Goal: Task Accomplishment & Management: Complete application form

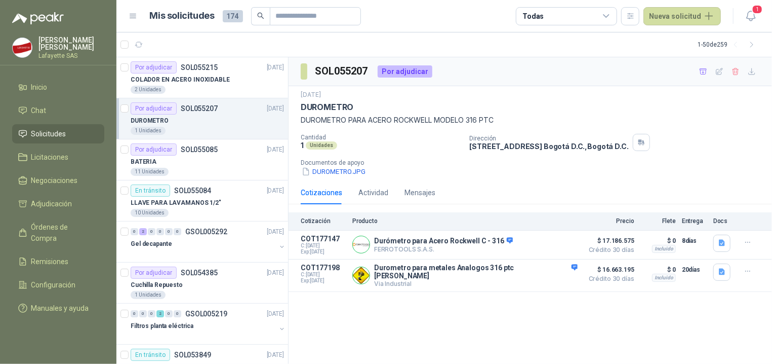
click at [204, 124] on div "DUROMETRO" at bounding box center [207, 120] width 153 height 12
click at [179, 141] on article "Por adjudicar SOL055085 08/09/25 BATERIA 11 Unidades" at bounding box center [202, 159] width 172 height 41
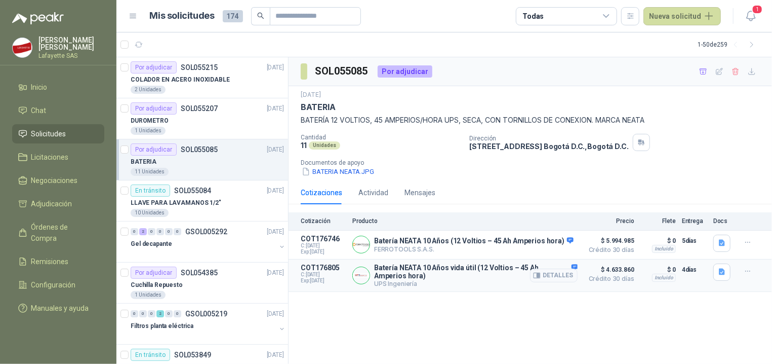
click at [580, 285] on article "COT176805 C: 08/09/2025 Exp: 23/09/2025 Batería NEATA 10 Años vida útil (12 Vol…" at bounding box center [531, 275] width 484 height 32
click at [685, 14] on button "Nueva solicitud" at bounding box center [682, 16] width 77 height 18
click at [676, 42] on link "Solicitud" at bounding box center [694, 40] width 86 height 18
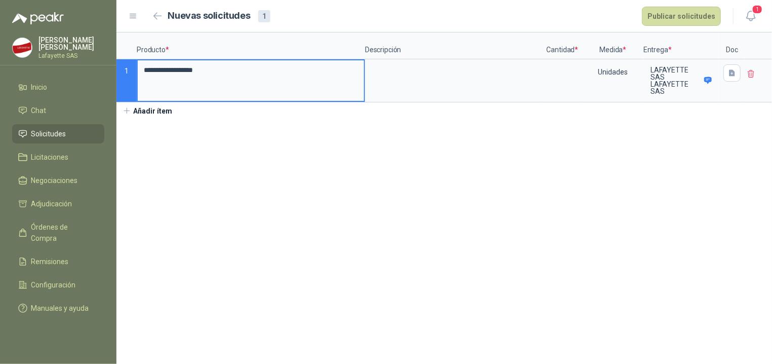
type input "**********"
click at [388, 69] on textarea at bounding box center [453, 71] width 175 height 23
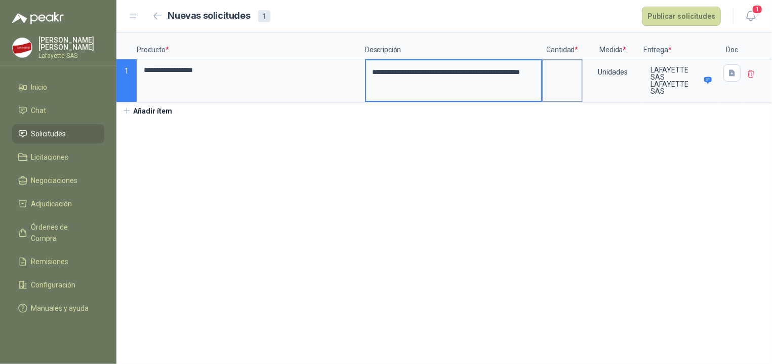
click at [556, 80] on input at bounding box center [562, 70] width 38 height 20
type input "*"
click at [570, 202] on section "**********" at bounding box center [444, 197] width 656 height 331
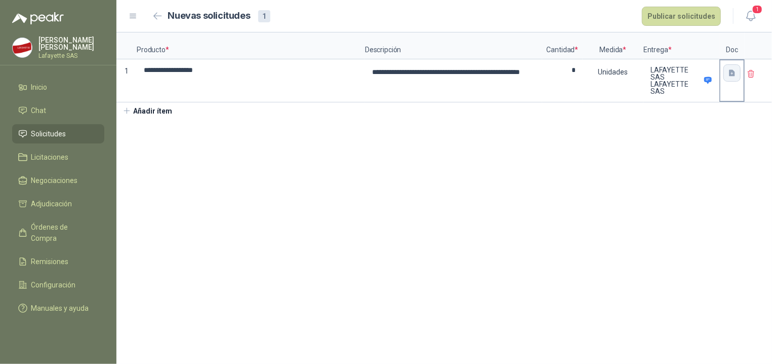
click at [740, 74] on button "button" at bounding box center [732, 72] width 17 height 17
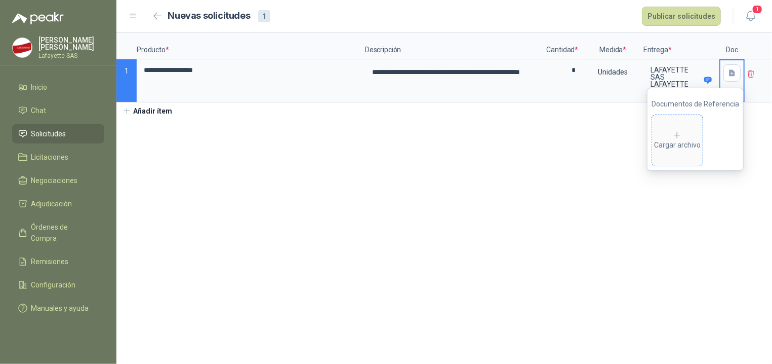
click at [678, 141] on div "Cargar archivo" at bounding box center [677, 141] width 47 height 20
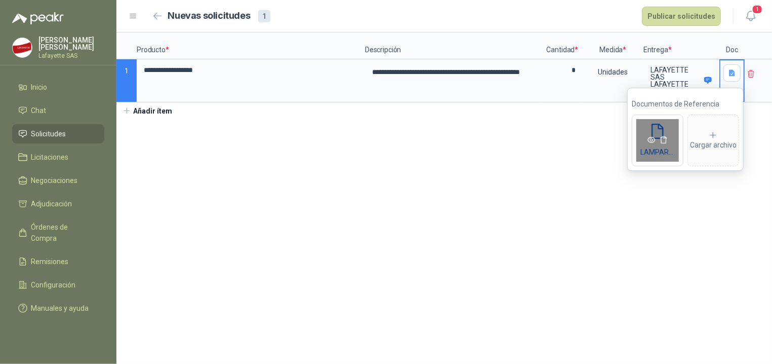
click at [646, 140] on link at bounding box center [652, 140] width 12 height 8
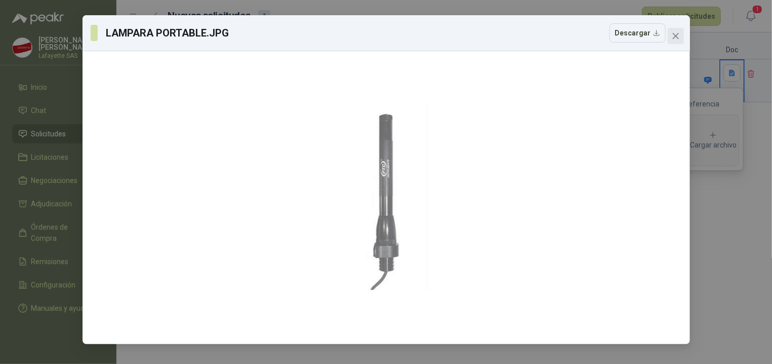
click at [680, 37] on icon "close" at bounding box center [676, 36] width 8 height 8
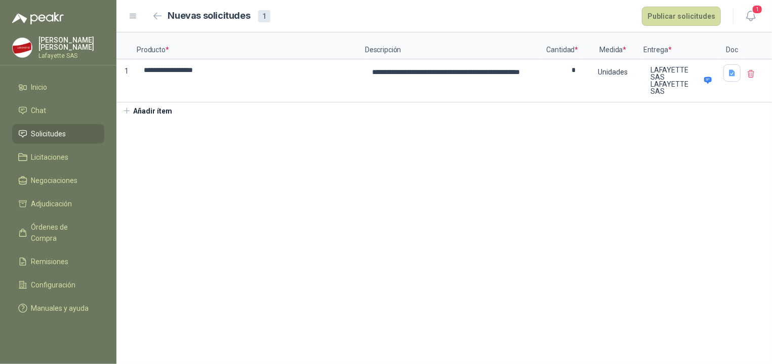
click at [637, 176] on section "**********" at bounding box center [444, 197] width 656 height 331
click at [732, 83] on div at bounding box center [732, 72] width 23 height 25
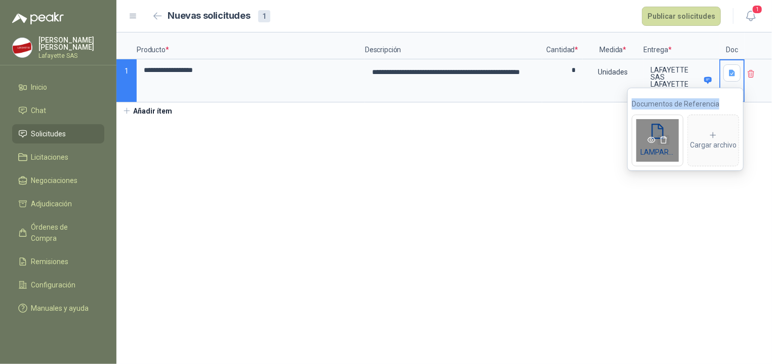
click at [666, 143] on icon "delete" at bounding box center [663, 139] width 7 height 7
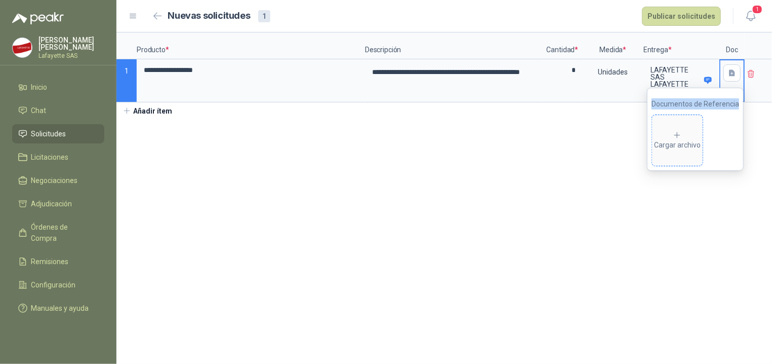
click at [685, 137] on div "Cargar archivo" at bounding box center [677, 141] width 47 height 20
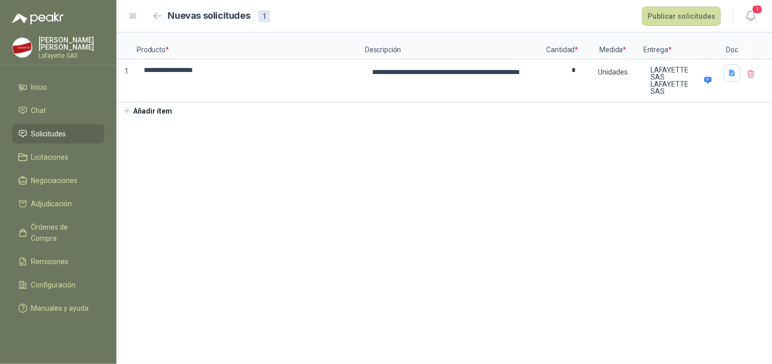
click at [606, 190] on section "**********" at bounding box center [444, 197] width 656 height 331
click at [707, 14] on button "Publicar solicitudes" at bounding box center [681, 16] width 79 height 19
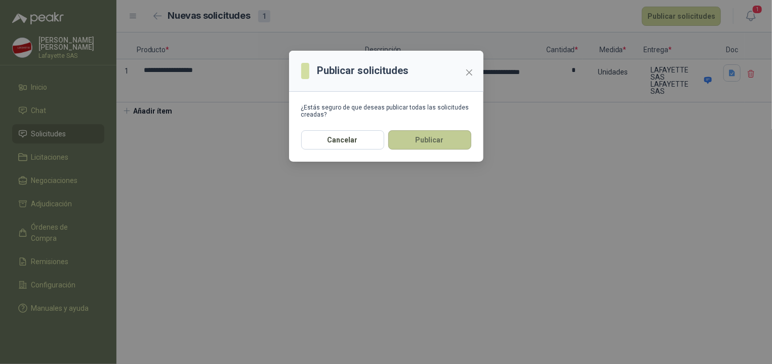
click at [424, 140] on button "Publicar" at bounding box center [429, 139] width 83 height 19
